Goal: Obtain resource: Download file/media

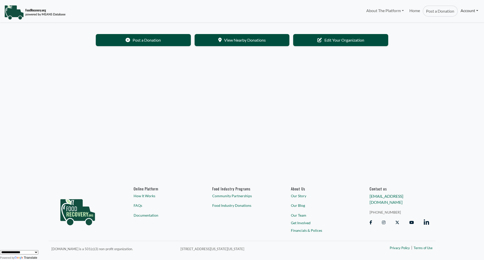
click at [467, 6] on link "Account" at bounding box center [469, 11] width 23 height 10
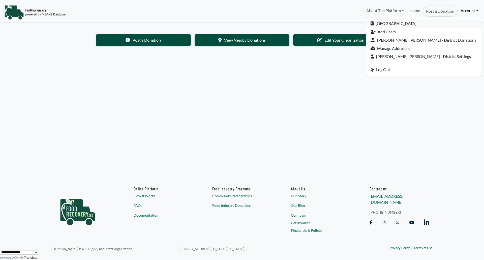
click at [416, 24] on link "[GEOGRAPHIC_DATA]" at bounding box center [424, 23] width 115 height 8
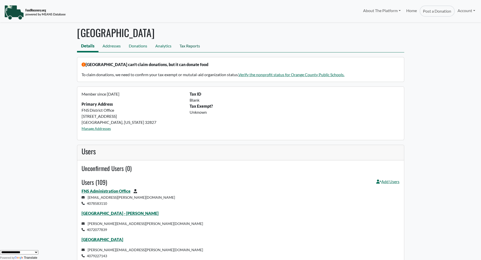
click at [188, 46] on link "Tax Reports" at bounding box center [189, 46] width 29 height 11
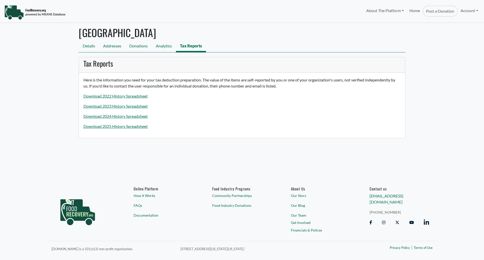
select select "Language Translate Widget"
click at [110, 129] on p "Download 2025 History Spreadsheet" at bounding box center [243, 126] width 318 height 6
click at [104, 124] on link "Download 2025 History Spreadsheet" at bounding box center [116, 126] width 64 height 5
